Goal: Information Seeking & Learning: Find specific fact

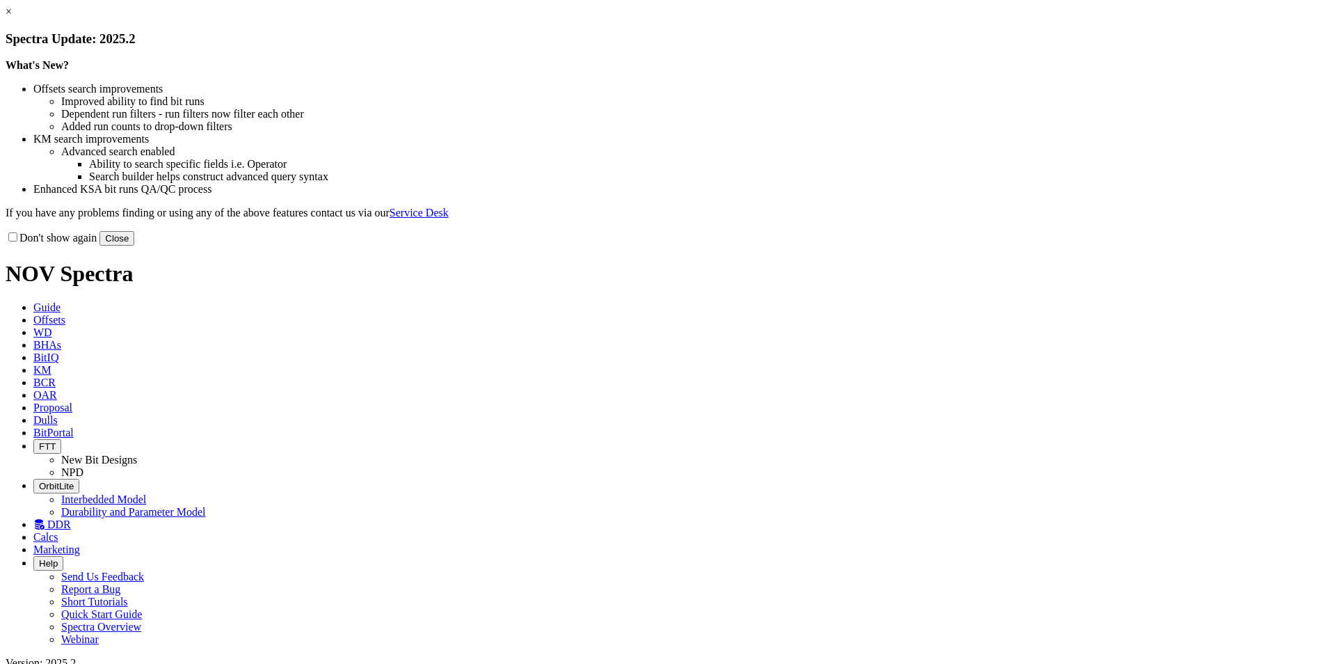
drag, startPoint x: 947, startPoint y: 376, endPoint x: 936, endPoint y: 376, distance: 11.1
click at [134, 246] on button "Close" at bounding box center [116, 238] width 35 height 15
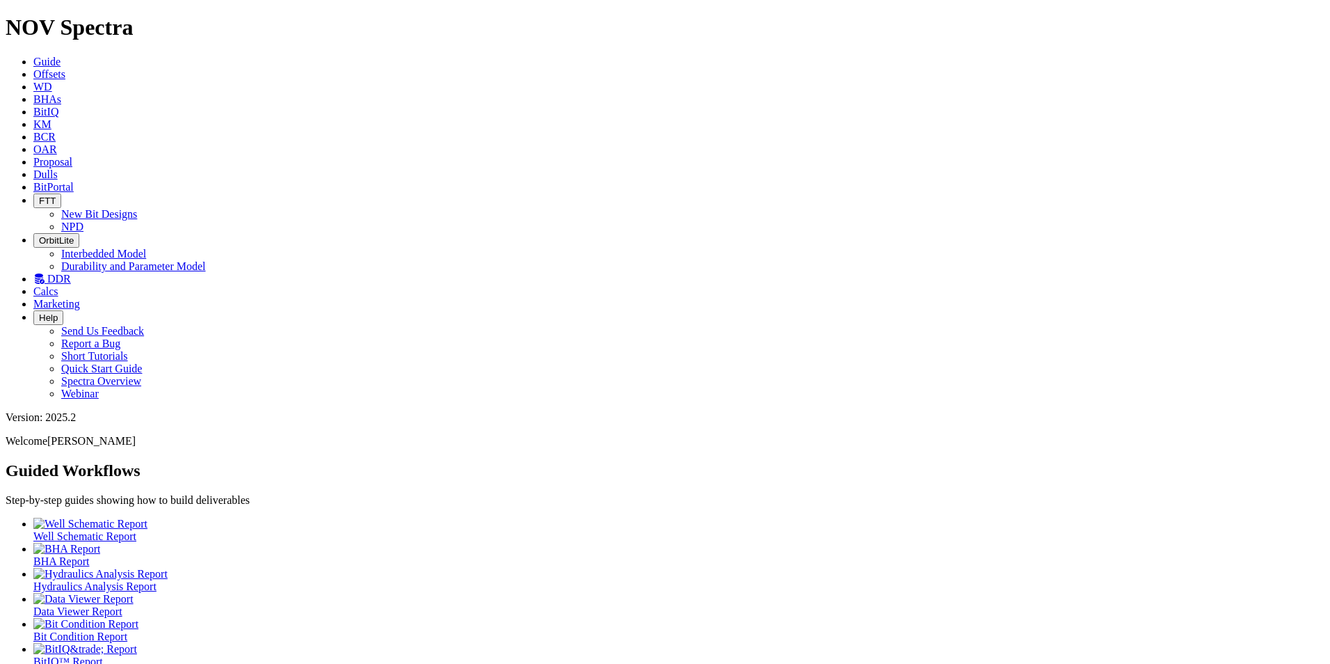
click at [58, 168] on span "Dulls" at bounding box center [45, 174] width 24 height 12
click at [71, 273] on span "DDR" at bounding box center [59, 279] width 24 height 12
click at [58, 168] on span "Dulls" at bounding box center [45, 174] width 24 height 12
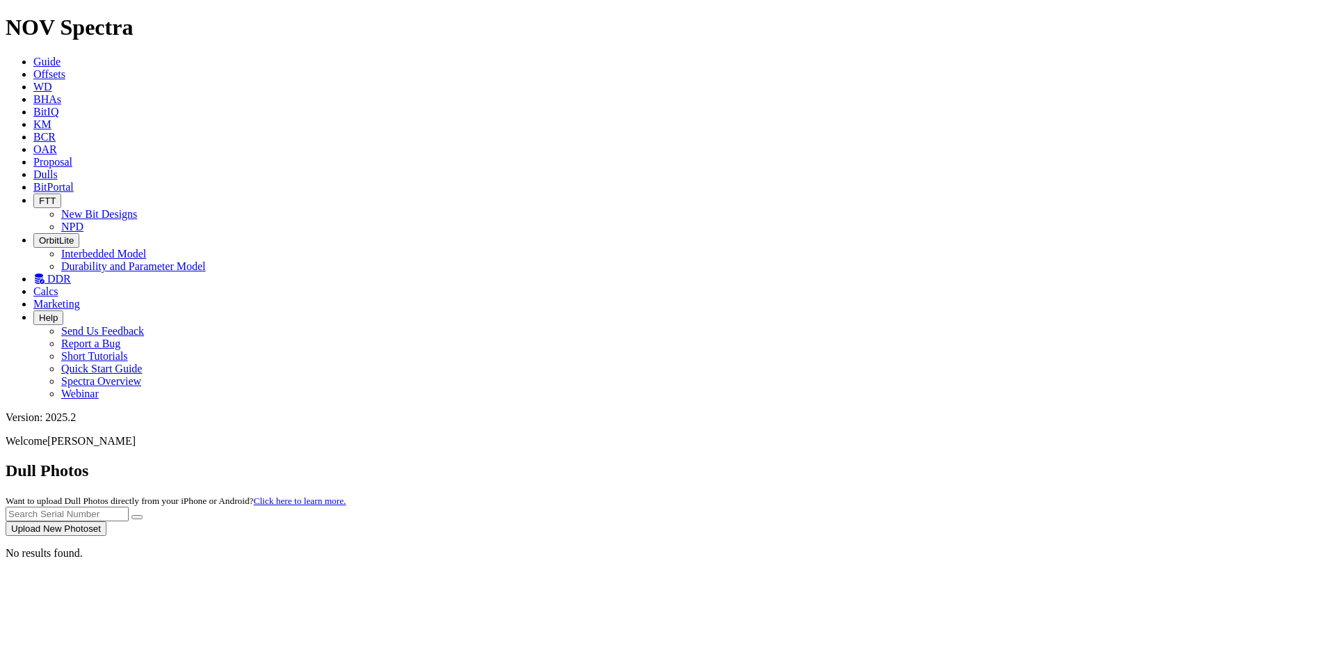
click at [65, 68] on span "Offsets" at bounding box center [49, 74] width 32 height 12
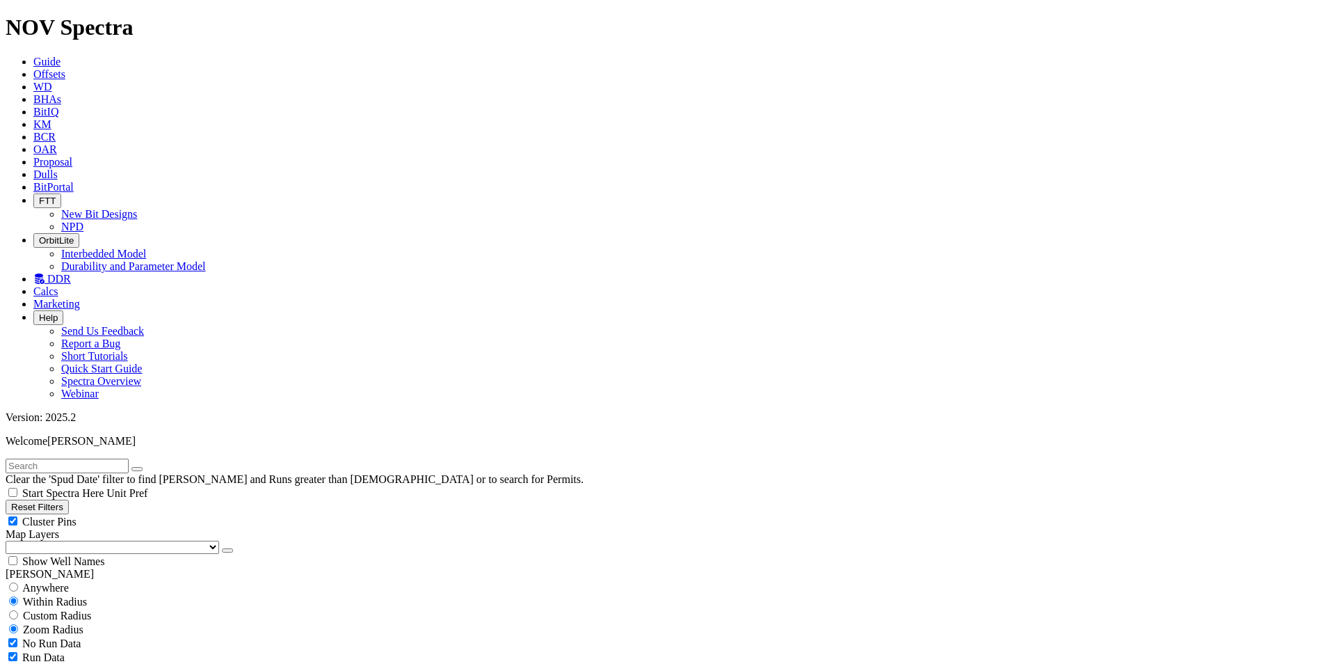
click at [48, 581] on span "Anywhere" at bounding box center [45, 587] width 47 height 12
radio input "true"
radio input "false"
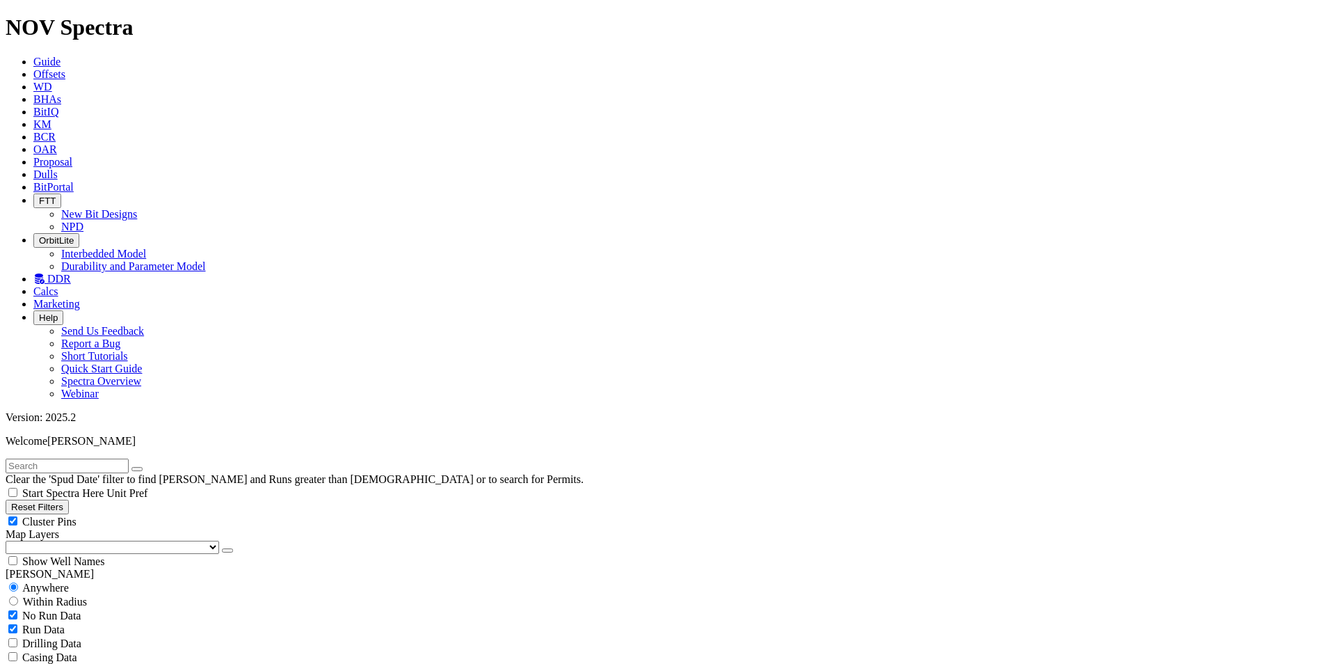
click at [108, 458] on input "text" at bounding box center [67, 465] width 123 height 15
type input "ghzl-105"
click at [145, 467] on button "submit" at bounding box center [150, 469] width 11 height 4
